Goal: Find specific page/section: Find specific page/section

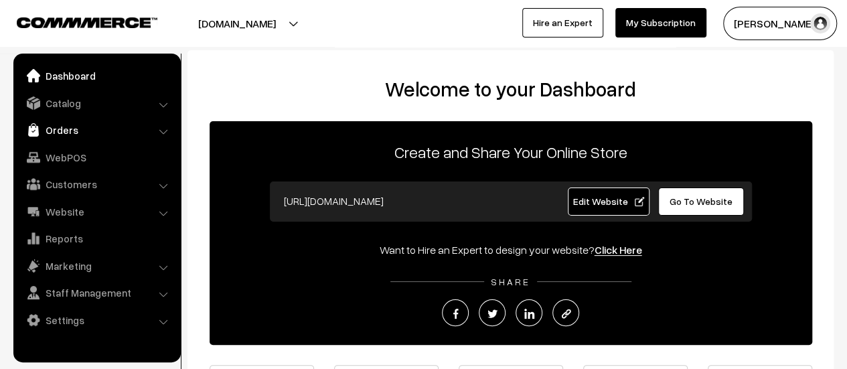
click at [53, 125] on link "Orders" at bounding box center [96, 130] width 159 height 24
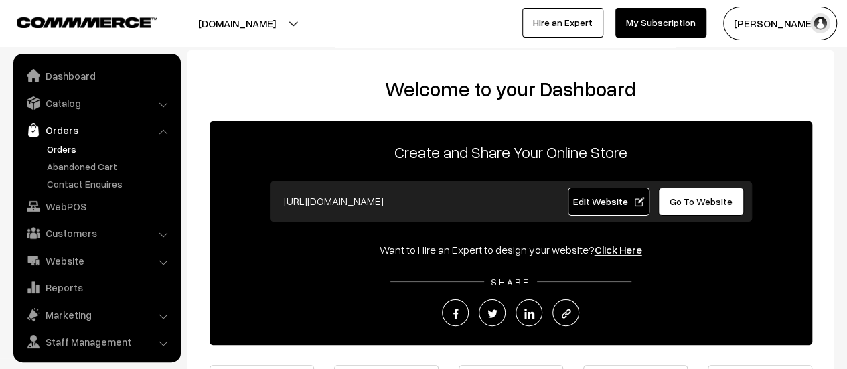
click at [59, 145] on link "Orders" at bounding box center [110, 149] width 133 height 14
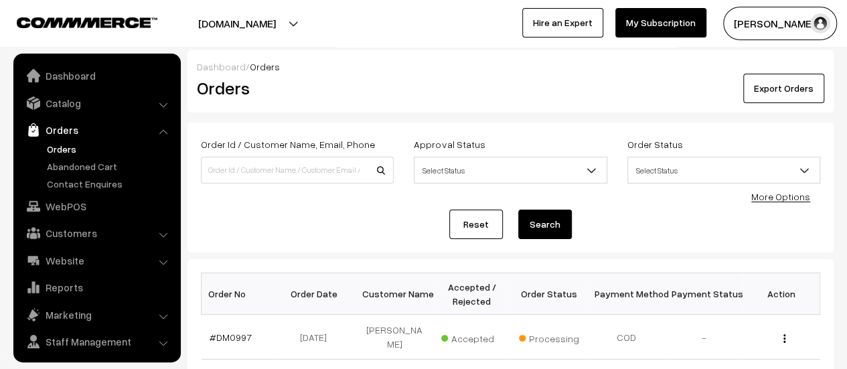
scroll to position [31, 0]
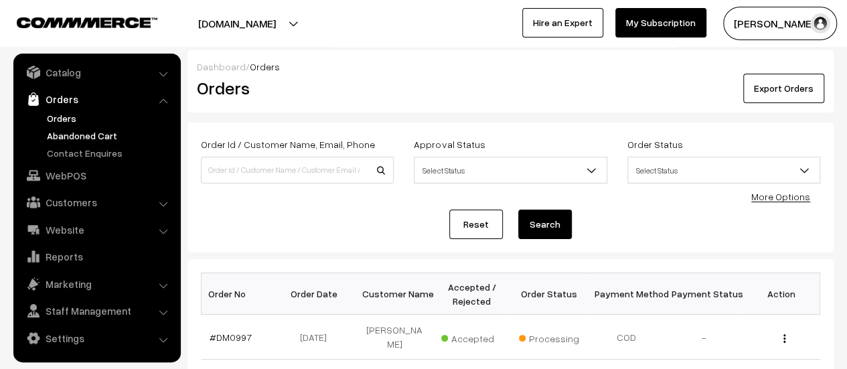
click at [86, 137] on link "Abandoned Cart" at bounding box center [110, 136] width 133 height 14
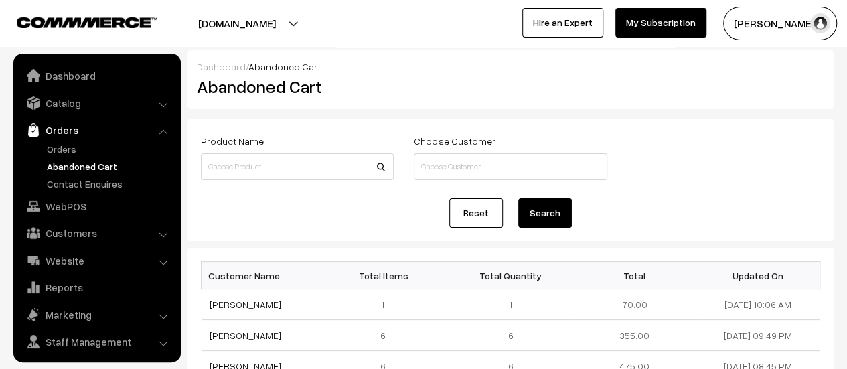
scroll to position [31, 0]
